Goal: Entertainment & Leisure: Consume media (video, audio)

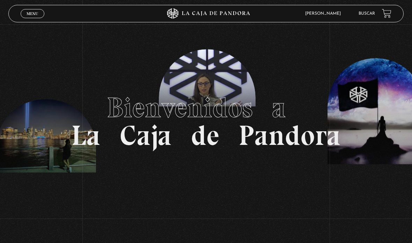
click at [203, 150] on h1 "Bienvenidos a La Caja de Pandora" at bounding box center [206, 122] width 270 height 56
click at [325, 45] on link "Pandora" at bounding box center [326, 43] width 51 height 18
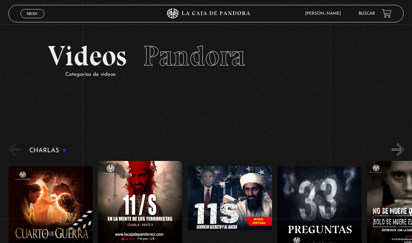
click at [31, 14] on span "Menu" at bounding box center [33, 14] width 12 height 4
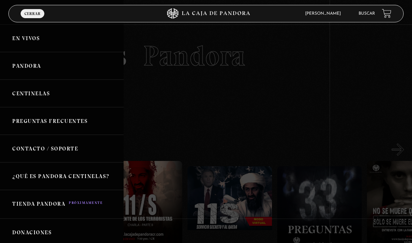
click at [36, 93] on link "Centinelas" at bounding box center [62, 94] width 124 height 28
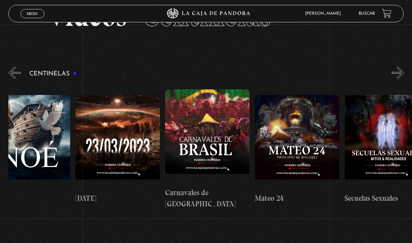
scroll to position [0, 3792]
click at [296, 120] on figure at bounding box center [297, 142] width 85 height 94
